Goal: Task Accomplishment & Management: Use online tool/utility

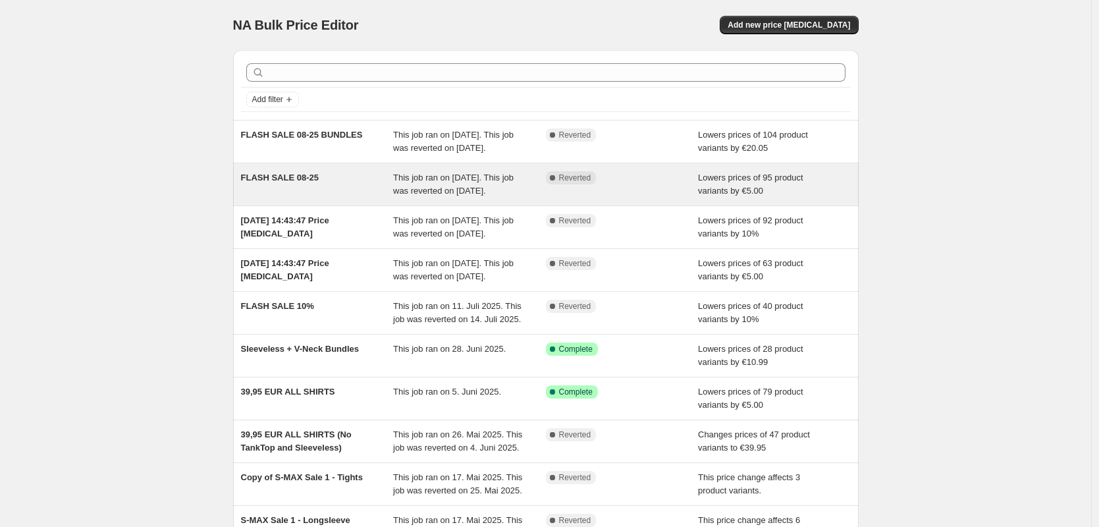
click at [312, 182] on span "FLASH SALE 08-25" at bounding box center [280, 178] width 78 height 10
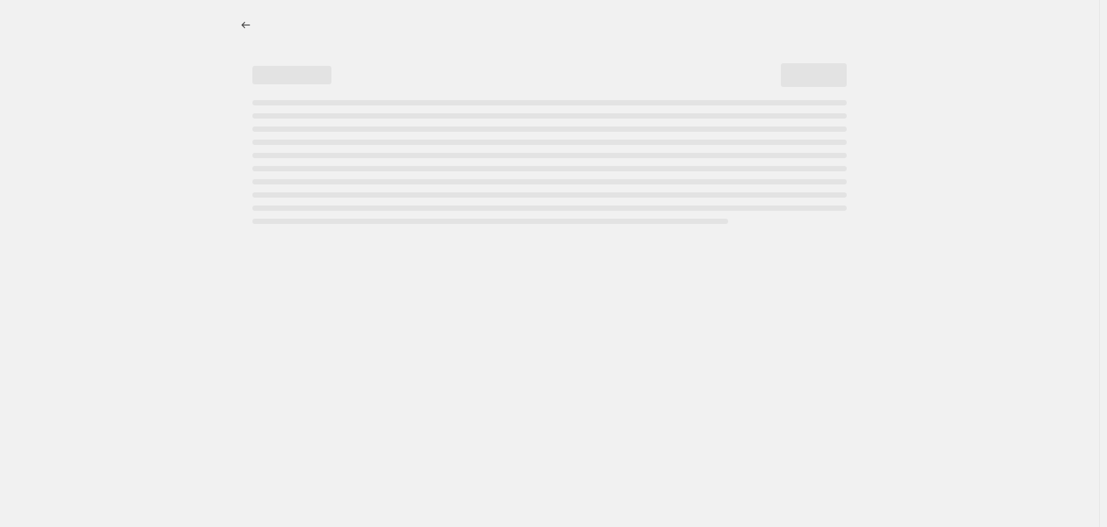
select select "by"
select select "no_change"
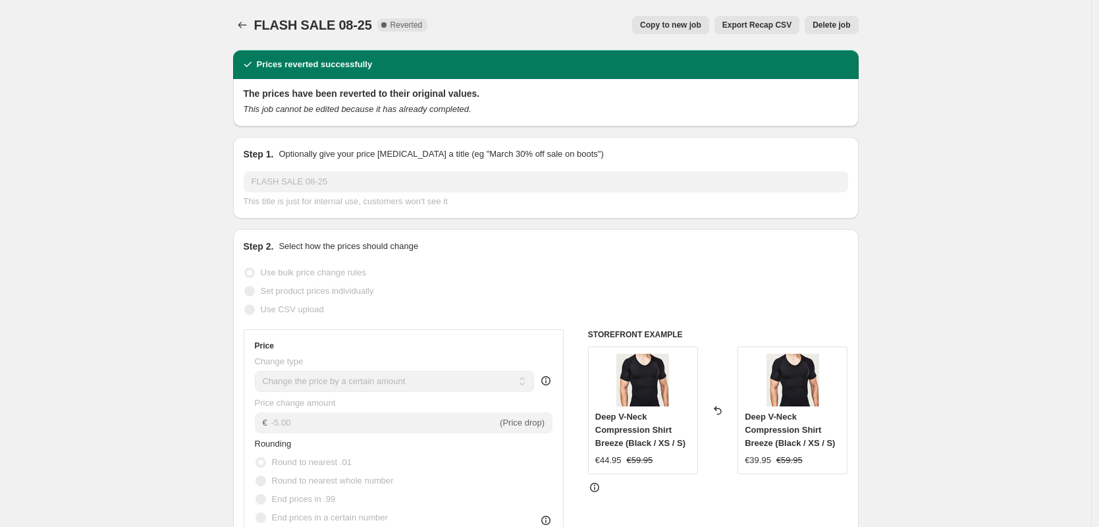
click at [667, 28] on span "Copy to new job" at bounding box center [670, 25] width 61 height 11
select select "by"
select select "no_change"
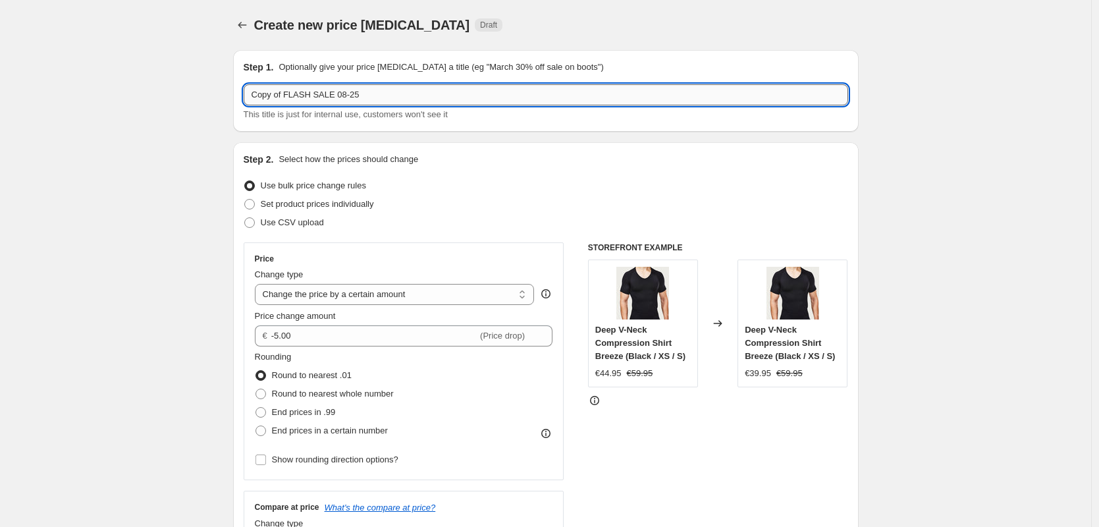
drag, startPoint x: 375, startPoint y: 96, endPoint x: 356, endPoint y: 94, distance: 18.5
click at [356, 94] on input "Copy of FLASH SALE 08-25" at bounding box center [546, 94] width 605 height 21
click at [375, 94] on input "Copy of FLASH SALE 08-25" at bounding box center [546, 94] width 605 height 21
drag, startPoint x: 381, startPoint y: 96, endPoint x: 358, endPoint y: 98, distance: 23.1
click at [358, 98] on input "Copy of FLASH SALE 08-25" at bounding box center [546, 94] width 605 height 21
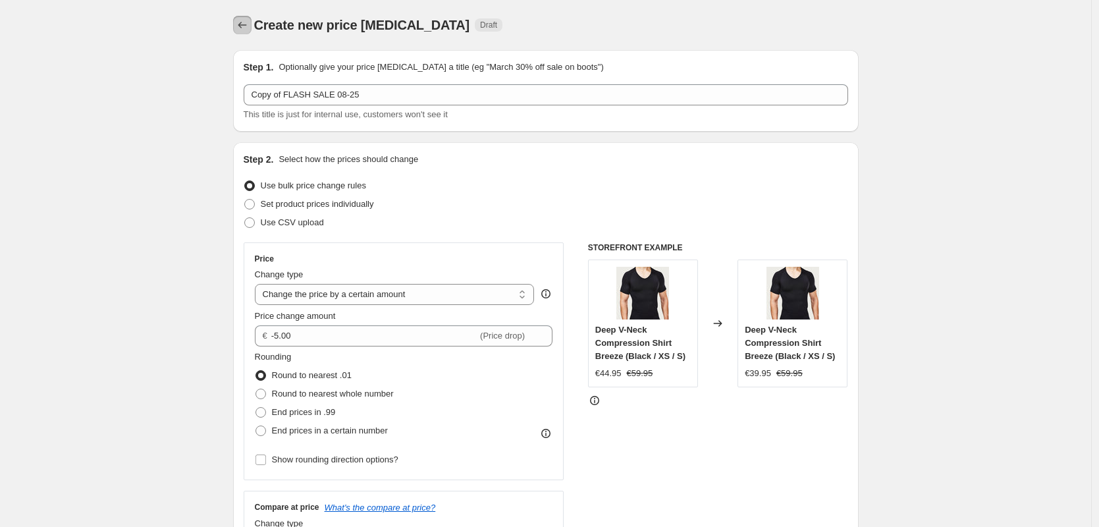
click at [249, 30] on icon "Price change jobs" at bounding box center [242, 24] width 13 height 13
